Goal: Task Accomplishment & Management: Use online tool/utility

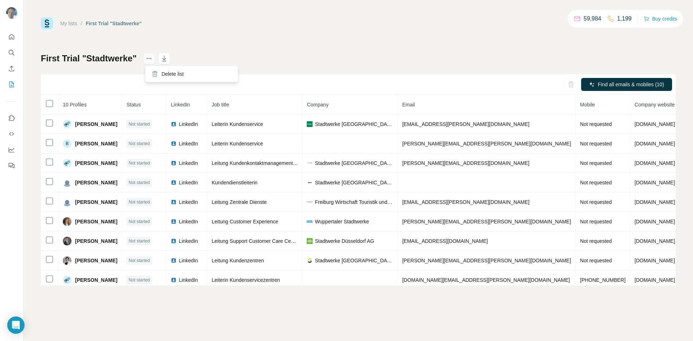
click at [150, 60] on icon "actions" at bounding box center [148, 58] width 7 height 7
click at [64, 24] on link "My lists" at bounding box center [68, 24] width 17 height 6
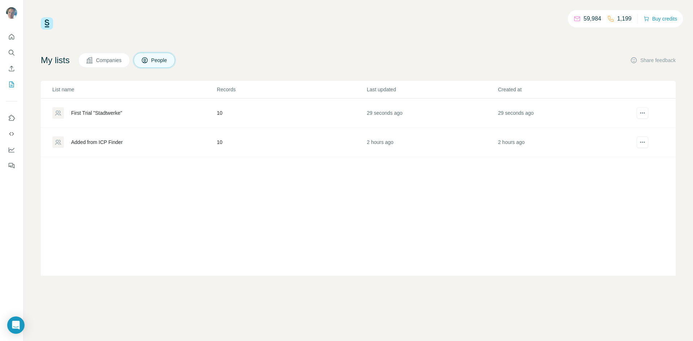
click at [99, 146] on div "Added from ICP Finder" at bounding box center [134, 142] width 164 height 12
click at [642, 145] on icon "actions" at bounding box center [642, 142] width 7 height 7
click at [645, 143] on icon "actions" at bounding box center [642, 142] width 7 height 7
click at [59, 142] on icon at bounding box center [57, 142] width 7 height 7
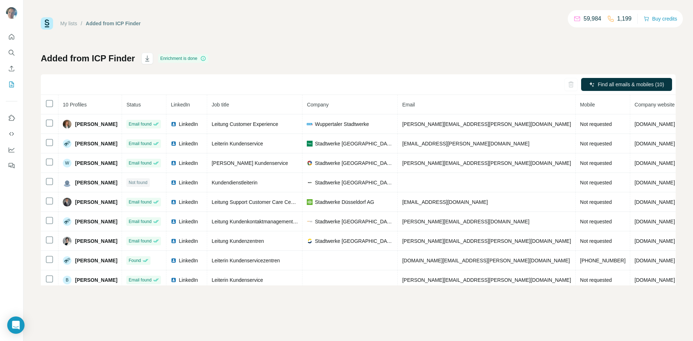
click at [71, 23] on link "My lists" at bounding box center [68, 24] width 17 height 6
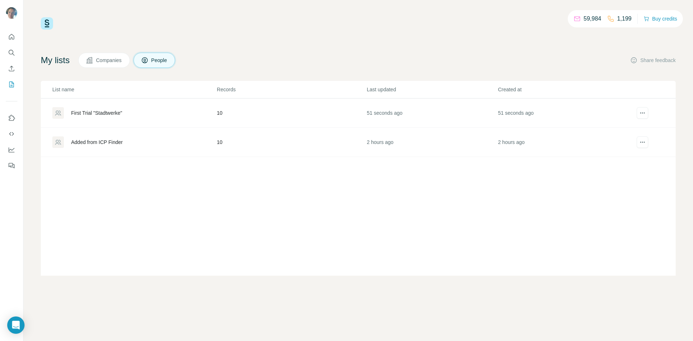
click at [95, 109] on div "First Trial "Stadtwerke"" at bounding box center [134, 113] width 164 height 12
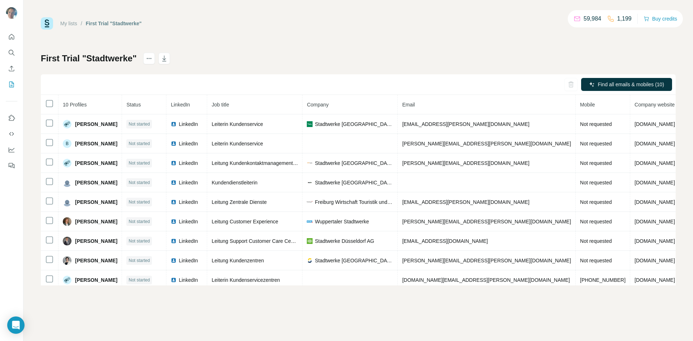
click at [71, 23] on link "My lists" at bounding box center [68, 24] width 17 height 6
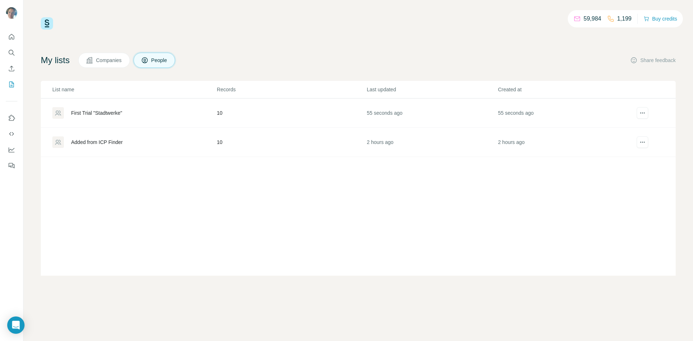
click at [108, 145] on div "Added from ICP Finder" at bounding box center [97, 142] width 52 height 7
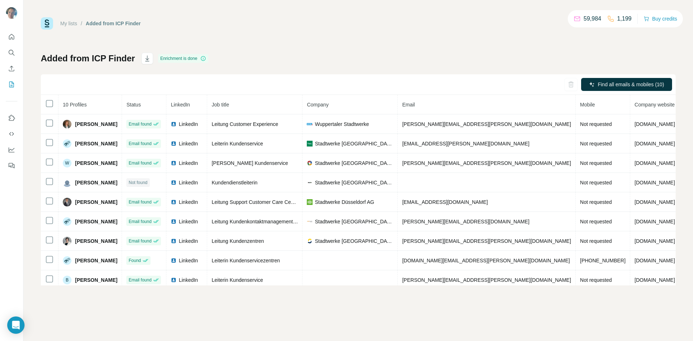
click at [72, 24] on link "My lists" at bounding box center [68, 24] width 17 height 6
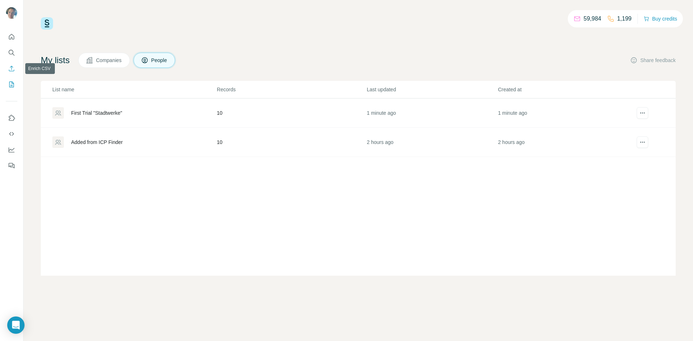
click at [14, 68] on icon "Enrich CSV" at bounding box center [11, 68] width 7 height 7
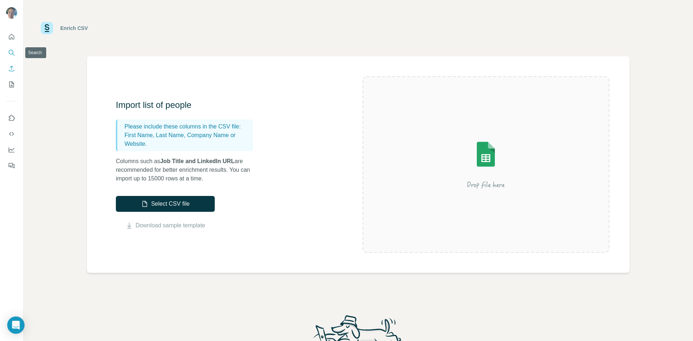
click at [14, 52] on icon "Search" at bounding box center [11, 52] width 7 height 7
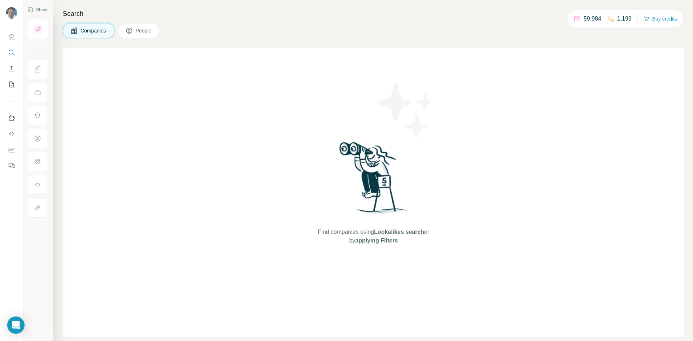
click at [139, 36] on button "People" at bounding box center [139, 30] width 42 height 15
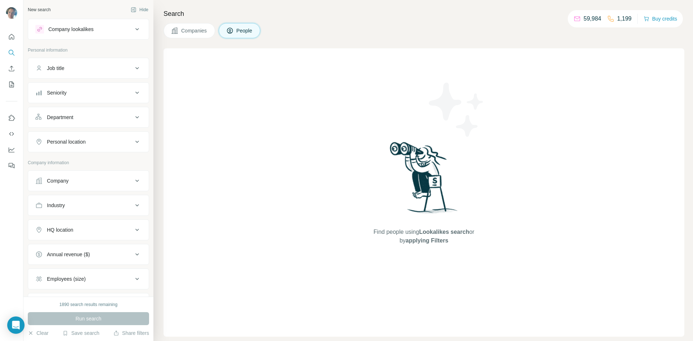
click at [133, 183] on icon at bounding box center [137, 180] width 9 height 9
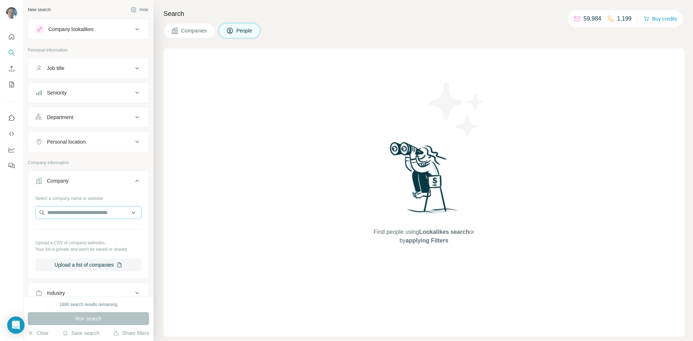
scroll to position [72, 0]
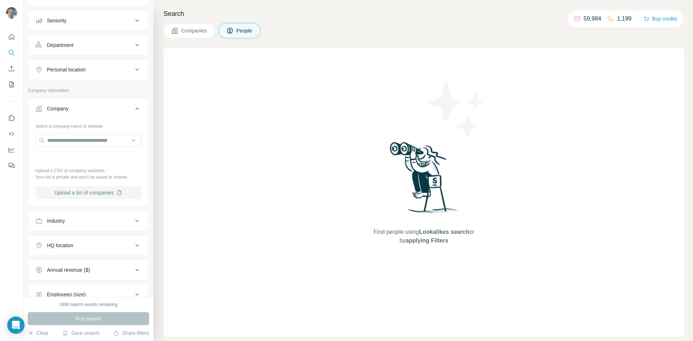
click at [88, 194] on button "Upload a list of companies" at bounding box center [88, 192] width 106 height 13
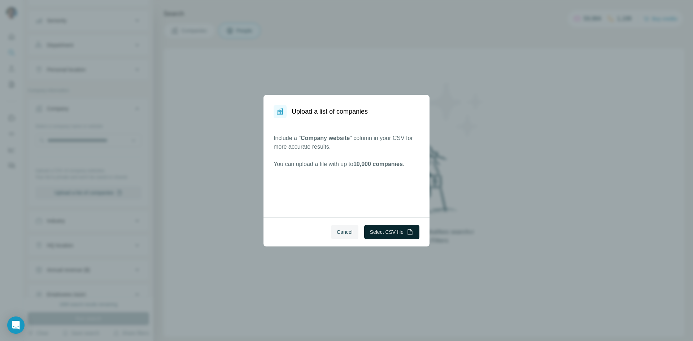
click at [370, 233] on button "Select CSV file" at bounding box center [391, 232] width 55 height 14
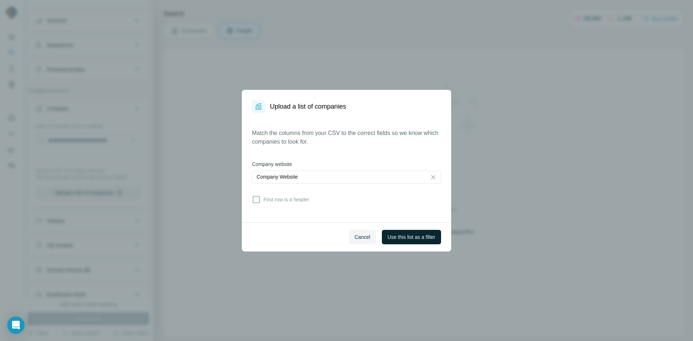
click at [410, 237] on span "Use this list as a filter" at bounding box center [412, 237] width 48 height 7
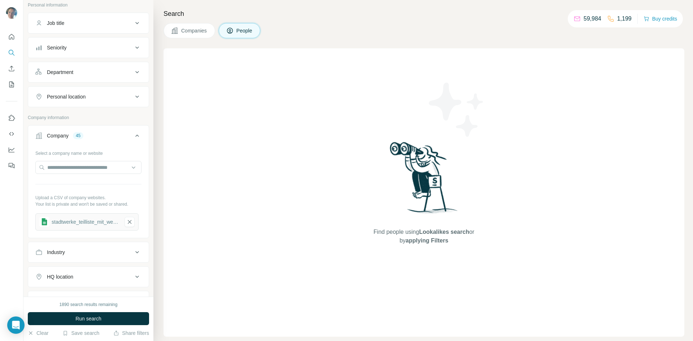
scroll to position [0, 0]
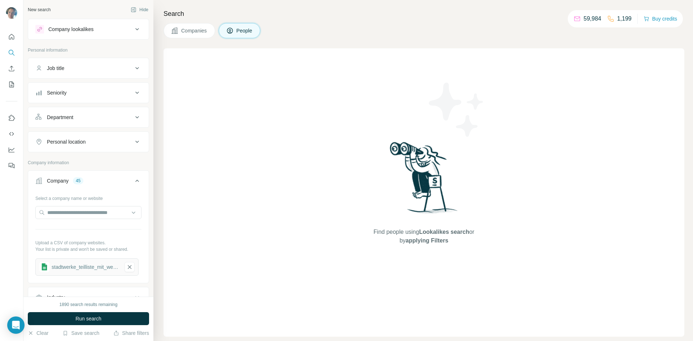
click at [135, 65] on icon at bounding box center [137, 68] width 9 height 9
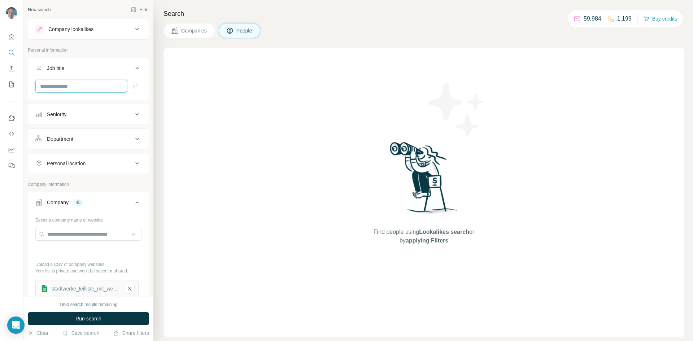
click at [73, 89] on input "text" at bounding box center [81, 86] width 92 height 13
type input "**********"
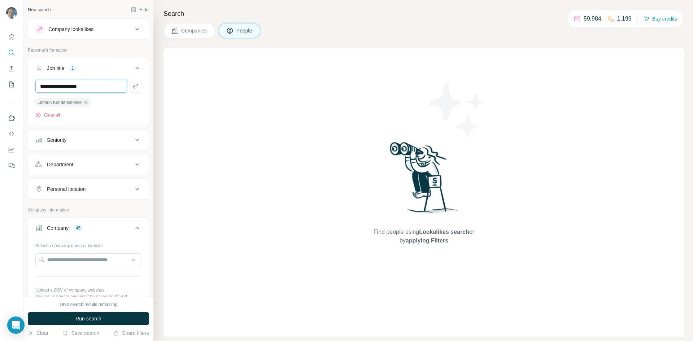
type input "**********"
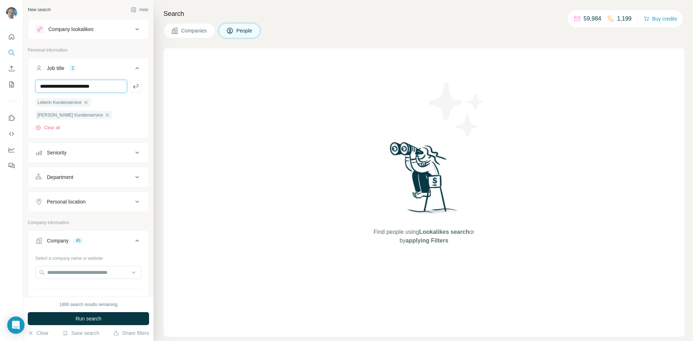
type input "**********"
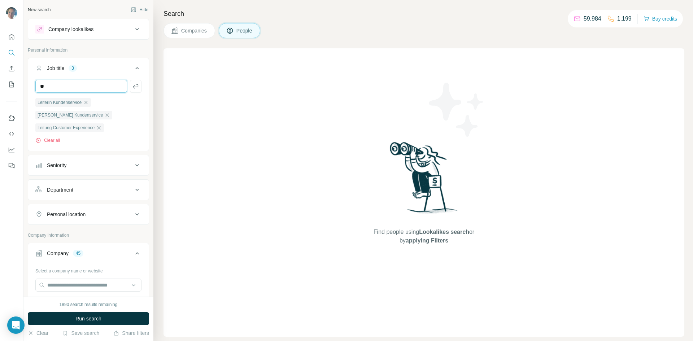
type input "*"
click at [75, 323] on button "Run search" at bounding box center [88, 318] width 121 height 13
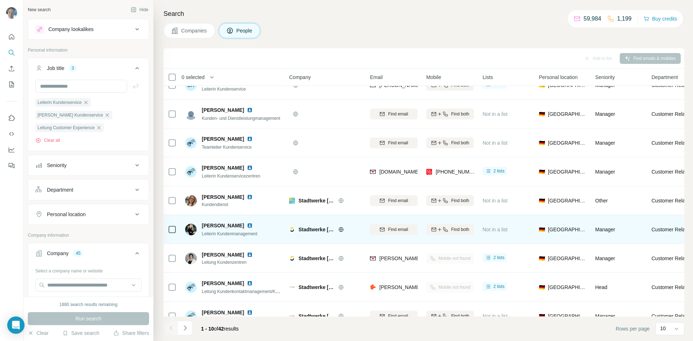
scroll to position [62, 0]
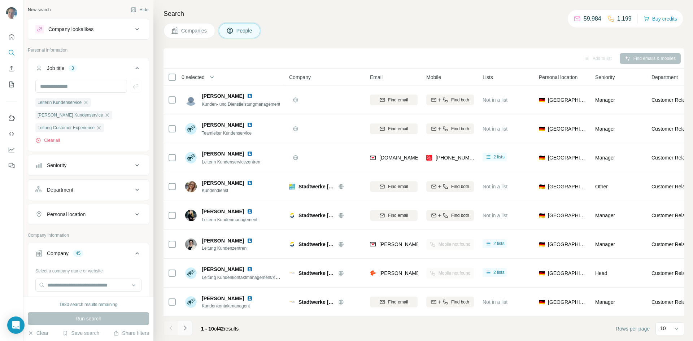
click at [188, 326] on icon "Navigate to next page" at bounding box center [185, 327] width 7 height 7
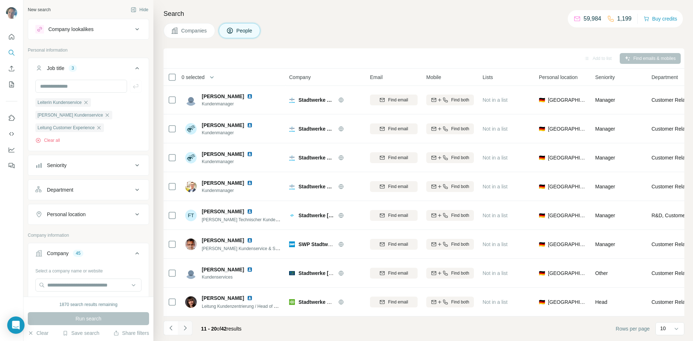
click at [185, 331] on icon "Navigate to next page" at bounding box center [185, 327] width 7 height 7
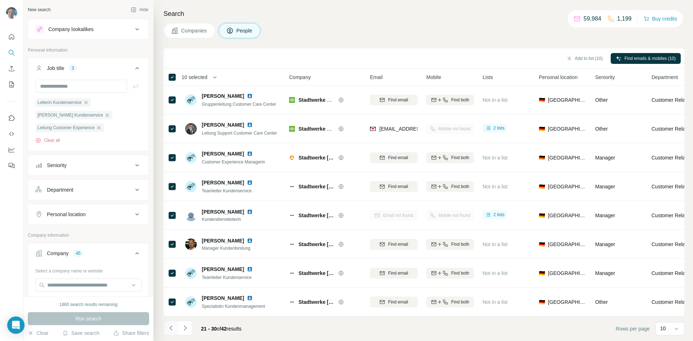
click at [171, 327] on icon "Navigate to previous page" at bounding box center [170, 327] width 7 height 7
click at [171, 327] on icon "Navigate to previous page" at bounding box center [170, 328] width 3 height 5
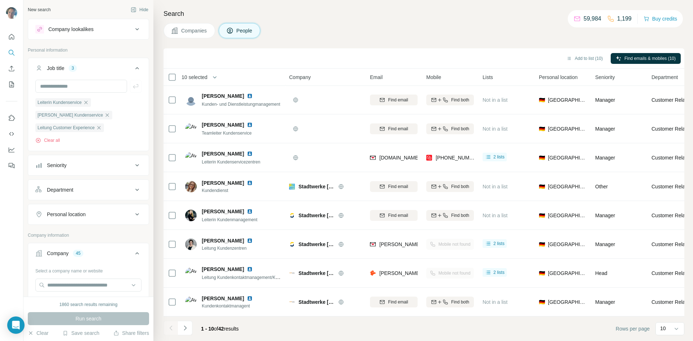
click at [171, 327] on div at bounding box center [170, 328] width 14 height 14
click at [186, 327] on icon "Navigate to next page" at bounding box center [185, 328] width 3 height 5
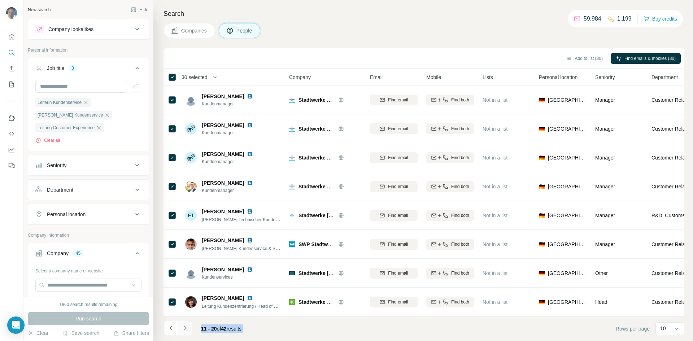
click at [185, 330] on icon "Navigate to next page" at bounding box center [185, 327] width 7 height 7
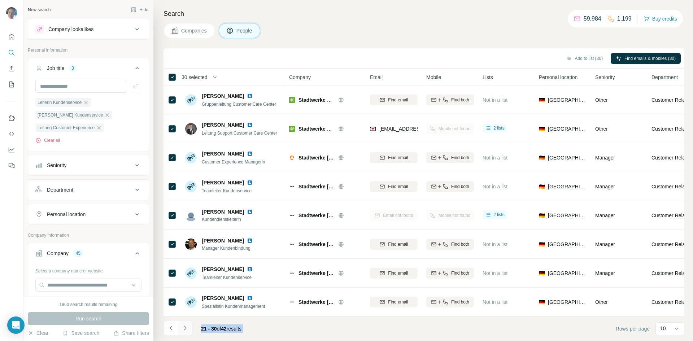
click at [187, 329] on icon "Navigate to next page" at bounding box center [185, 327] width 7 height 7
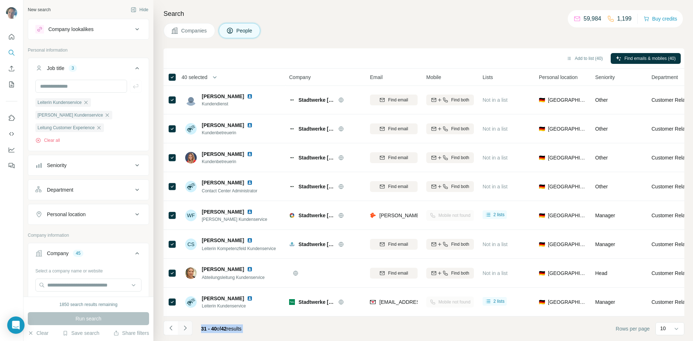
click at [187, 329] on icon "Navigate to next page" at bounding box center [185, 327] width 7 height 7
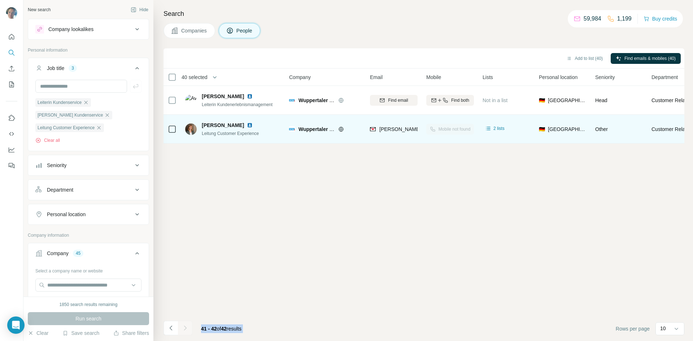
scroll to position [0, 0]
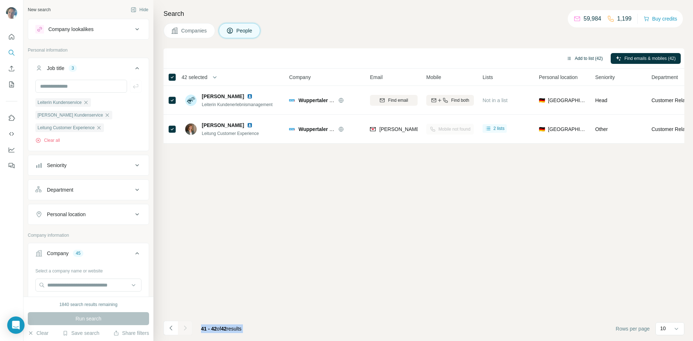
click at [592, 59] on button "Add to list (42)" at bounding box center [584, 58] width 47 height 11
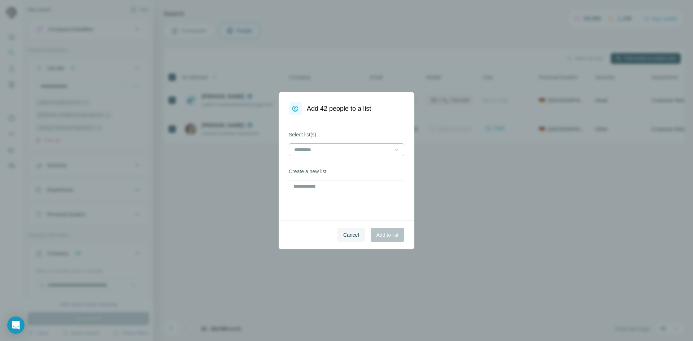
click at [394, 149] on icon at bounding box center [396, 149] width 7 height 7
click at [352, 167] on div "First Trial "Stadtwerke"" at bounding box center [346, 165] width 103 height 7
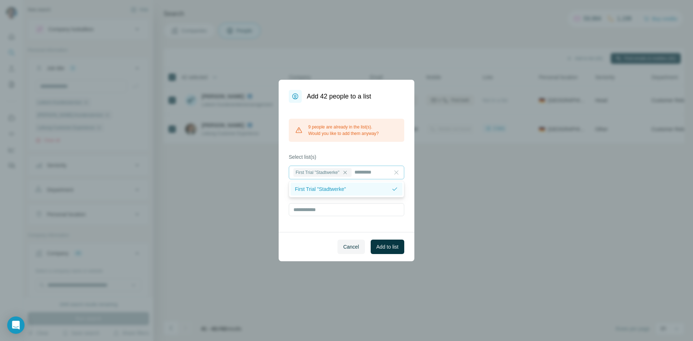
click at [320, 188] on p "First Trial "Stadtwerke"" at bounding box center [320, 189] width 51 height 7
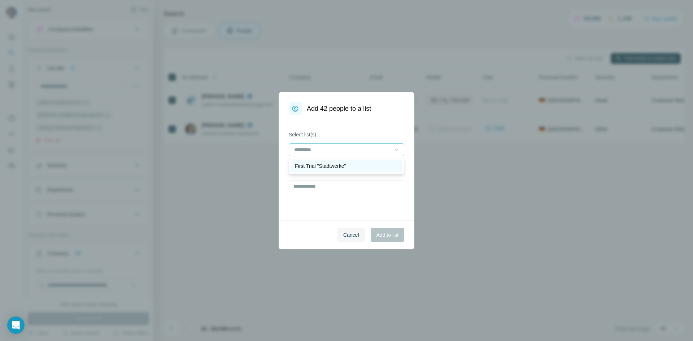
click at [330, 165] on p "First Trial "Stadtwerke"" at bounding box center [320, 165] width 51 height 7
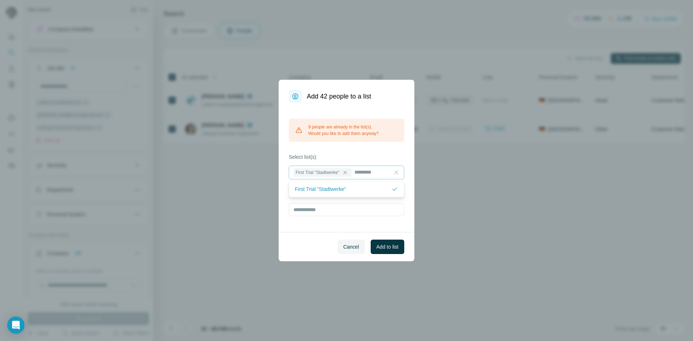
click at [395, 171] on icon at bounding box center [396, 172] width 4 height 4
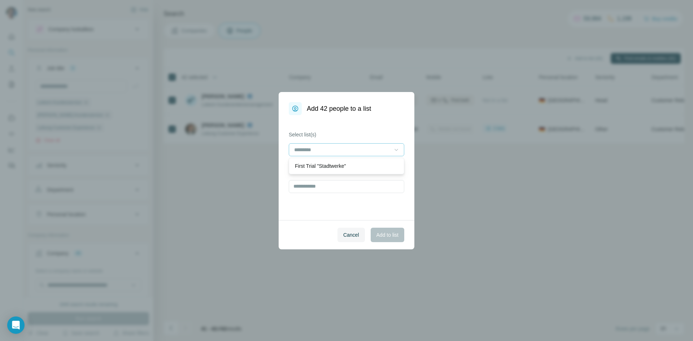
click at [321, 207] on div "Select list(s) Create a new list" at bounding box center [347, 167] width 136 height 105
click at [309, 189] on input "text" at bounding box center [346, 186] width 115 height 13
type input "**********"
click at [389, 233] on span "Add to list" at bounding box center [387, 234] width 22 height 7
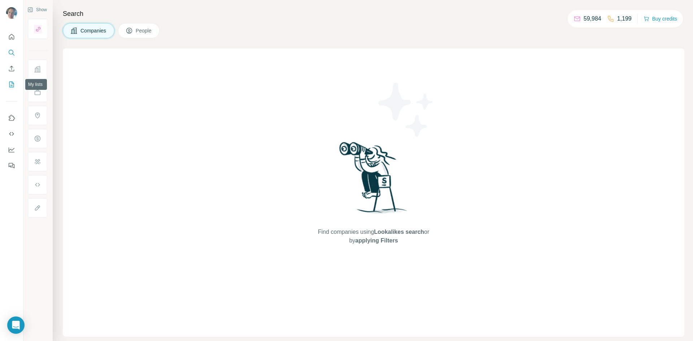
click at [10, 84] on icon "My lists" at bounding box center [11, 84] width 7 height 7
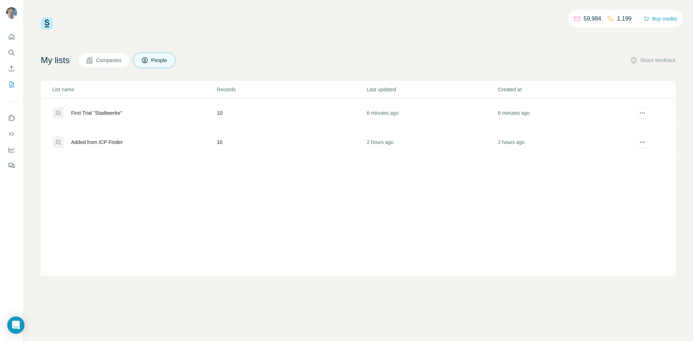
click at [110, 114] on div "First Trial "Stadtwerke"" at bounding box center [96, 112] width 51 height 7
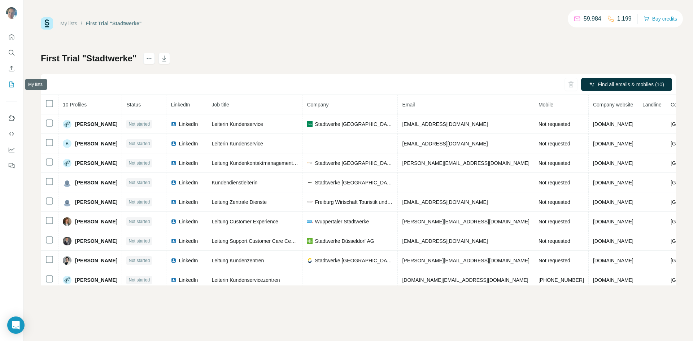
click at [13, 86] on icon "My lists" at bounding box center [11, 84] width 7 height 7
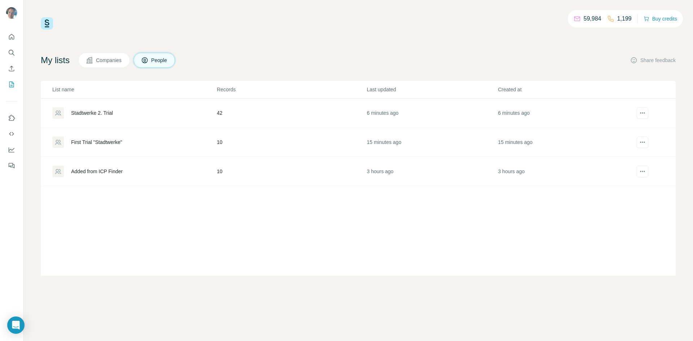
click at [100, 112] on div "Stadtwerke 2. Trial" at bounding box center [92, 112] width 42 height 7
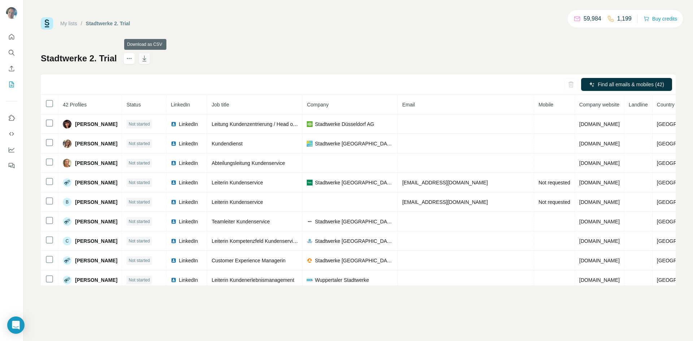
click at [147, 60] on icon "button" at bounding box center [144, 58] width 7 height 7
